Goal: Go to known website: Go to known website

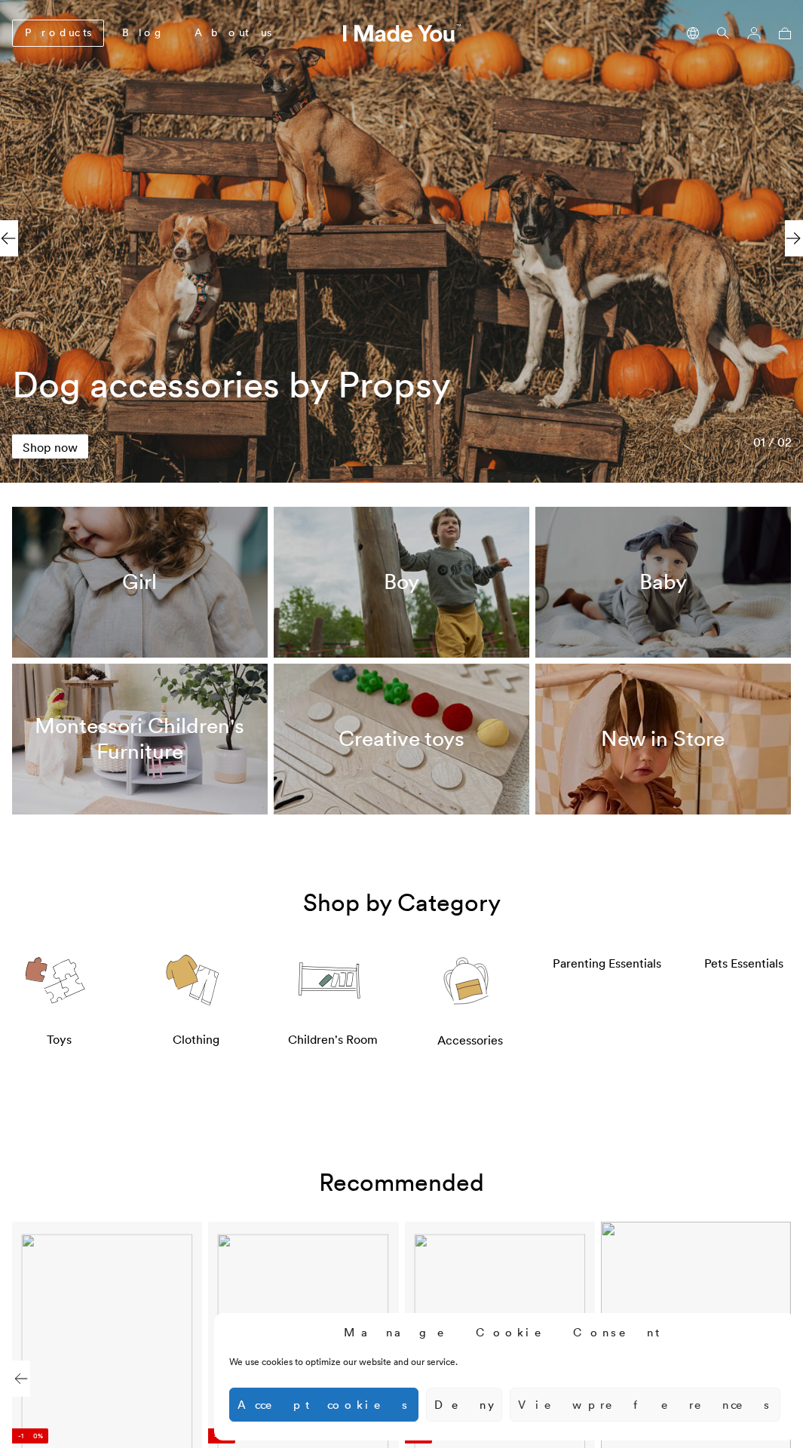
scroll to position [0, 785]
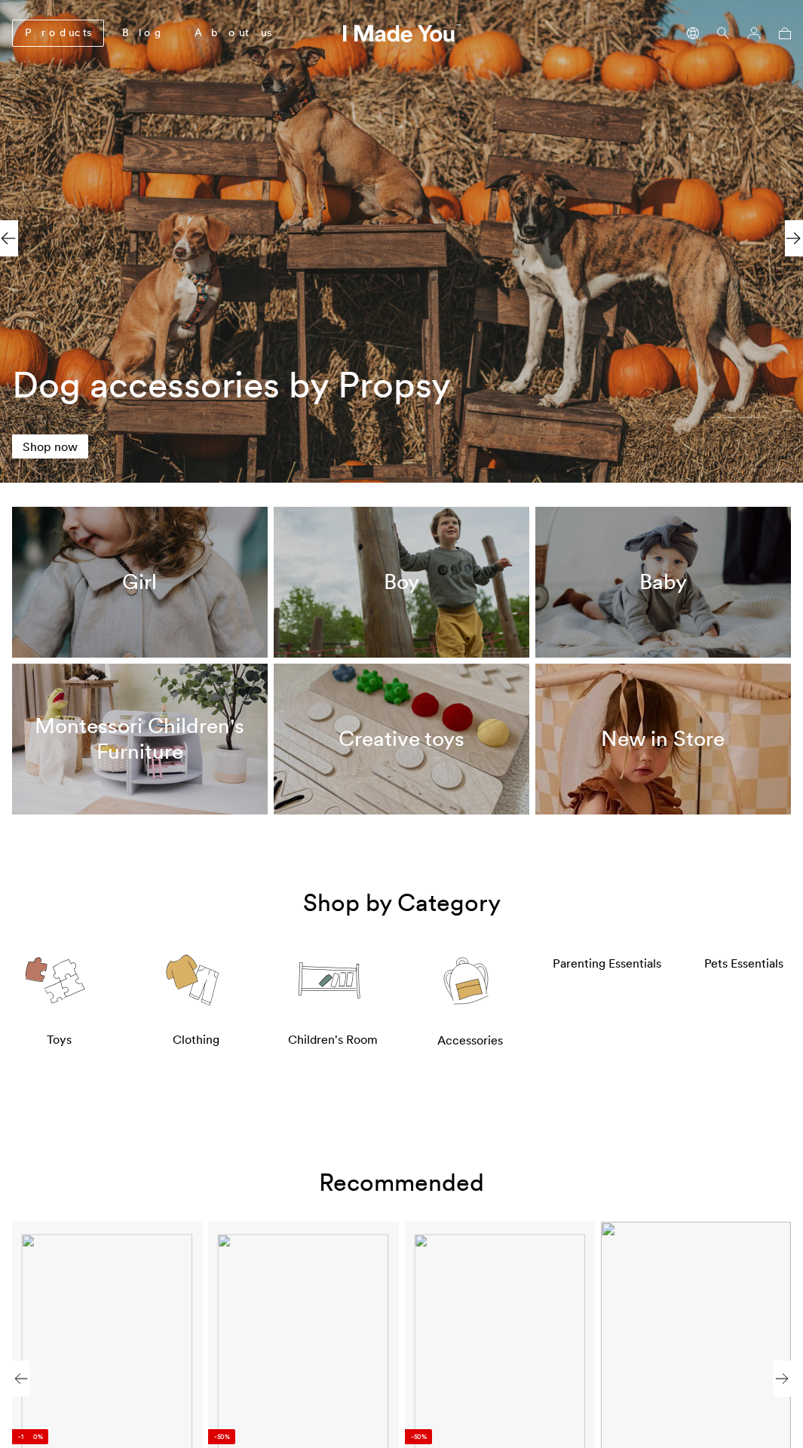
scroll to position [0, 785]
